Goal: Task Accomplishment & Management: Use online tool/utility

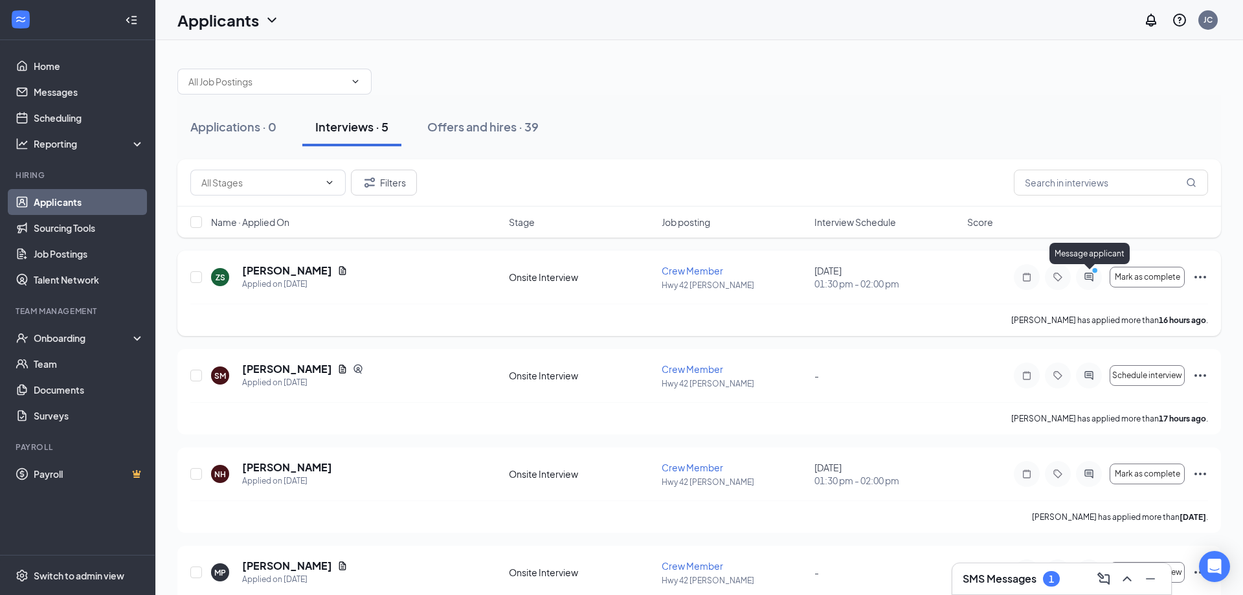
click at [1091, 276] on icon "PrimaryDot" at bounding box center [1097, 272] width 16 height 10
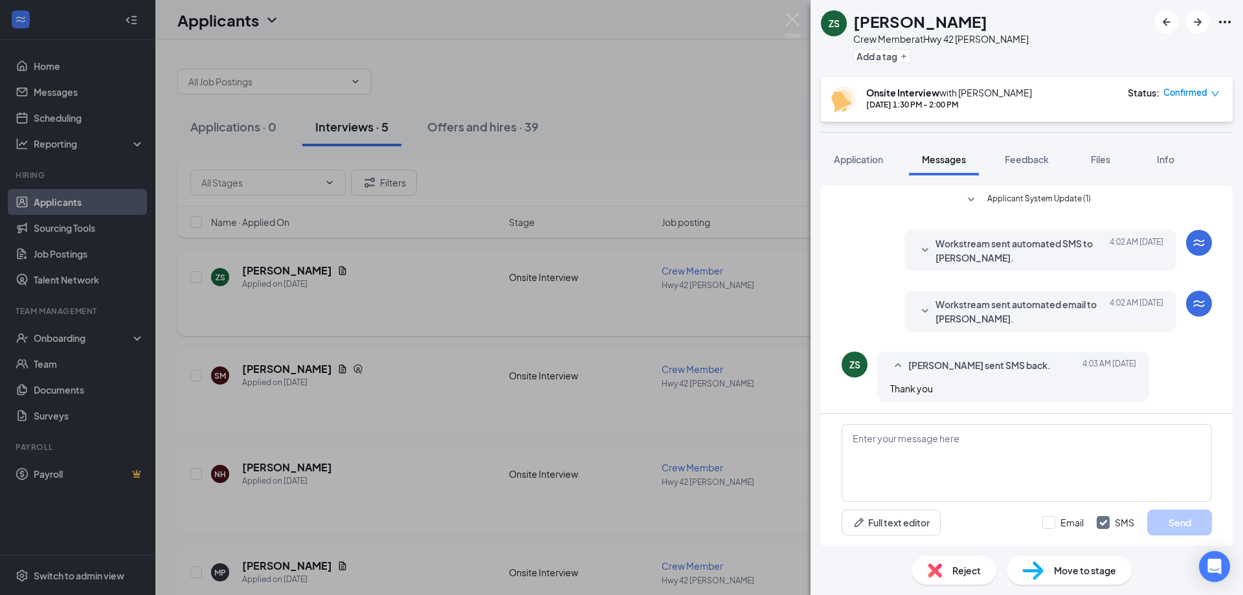
scroll to position [161, 0]
click at [792, 22] on img at bounding box center [793, 25] width 16 height 25
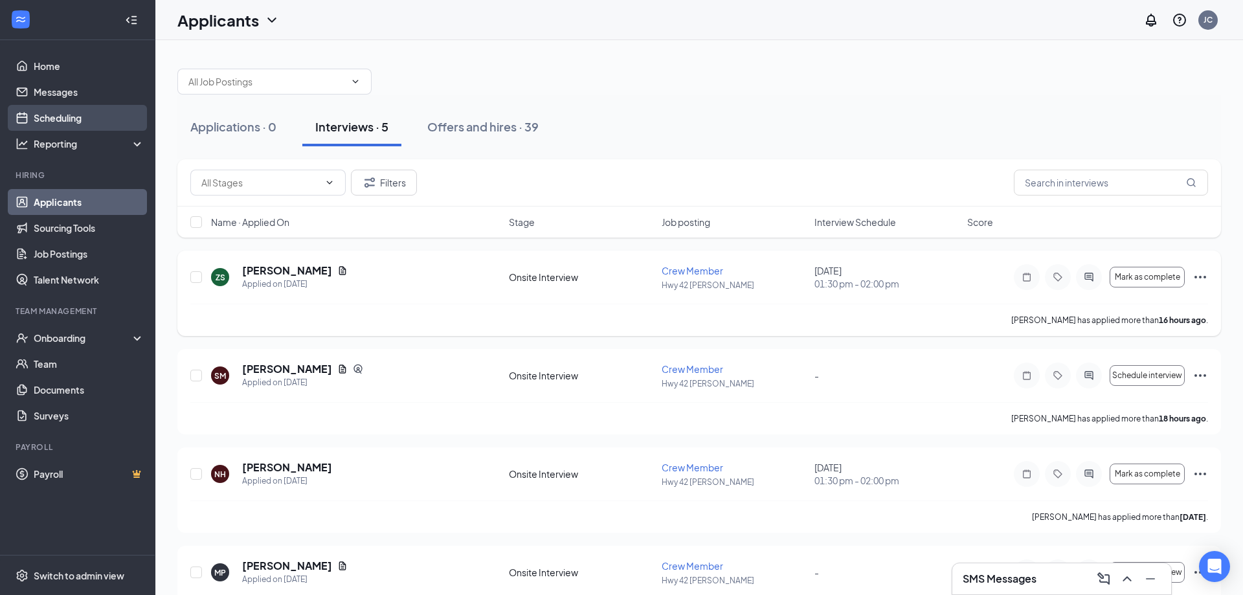
click at [93, 129] on link "Scheduling" at bounding box center [89, 118] width 111 height 26
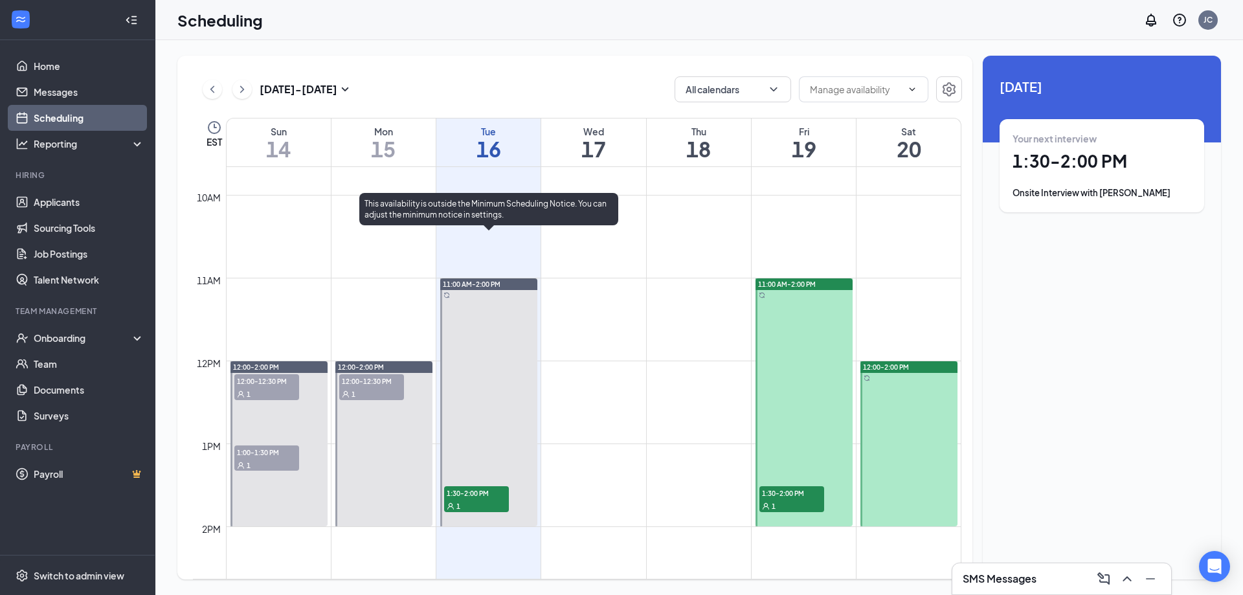
scroll to position [776, 0]
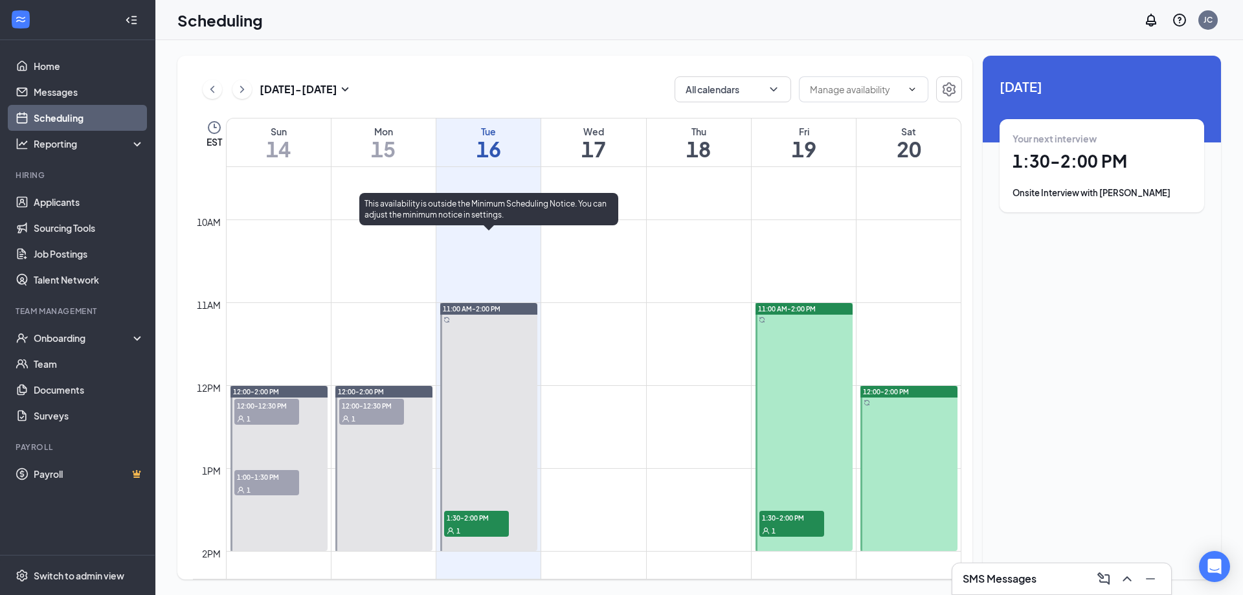
click at [480, 530] on div "1" at bounding box center [476, 530] width 65 height 13
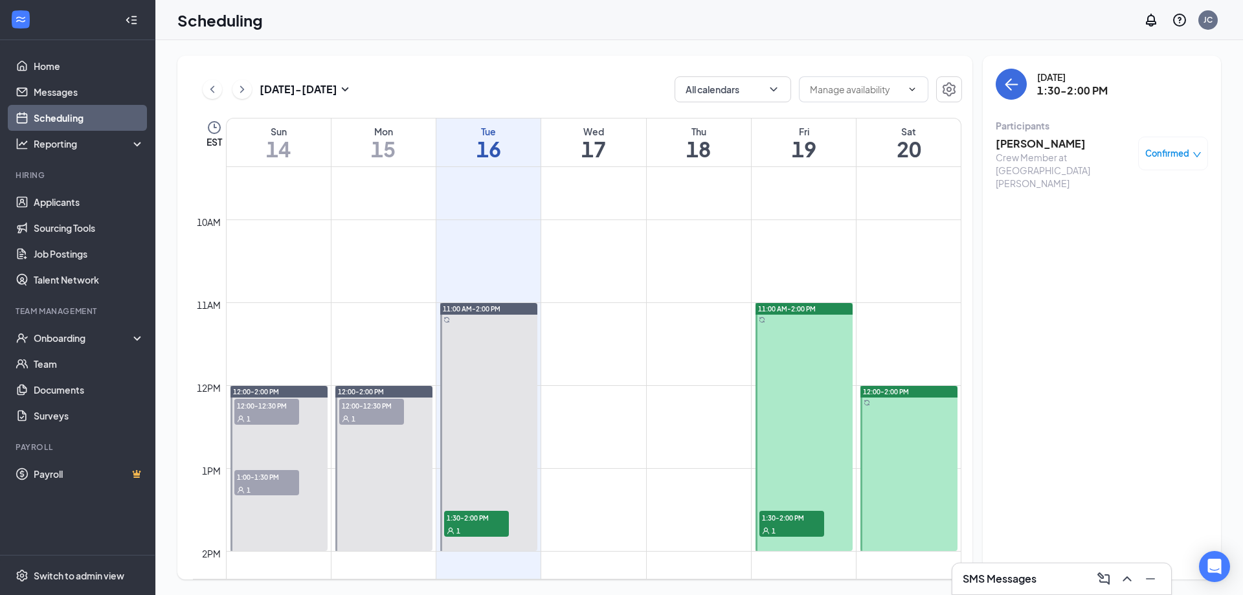
click at [1053, 142] on h3 "[PERSON_NAME]" at bounding box center [1064, 144] width 136 height 14
